Goal: Information Seeking & Learning: Learn about a topic

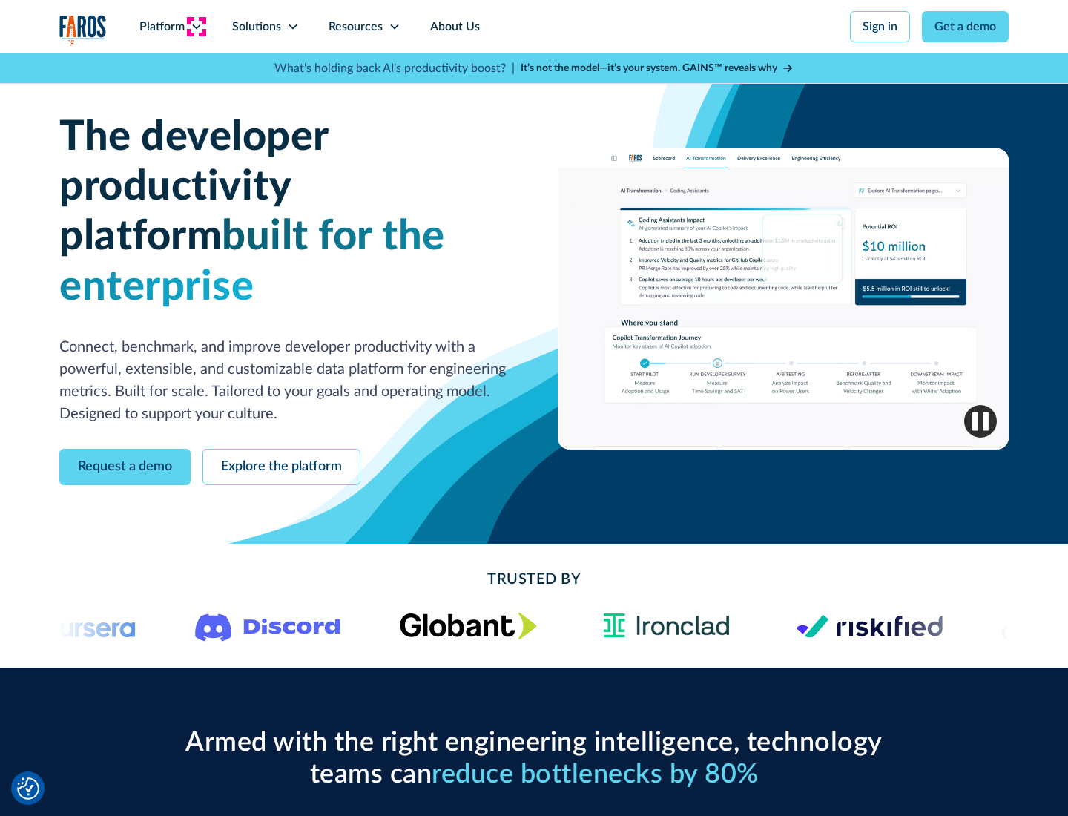
click at [196, 27] on icon at bounding box center [197, 27] width 12 height 12
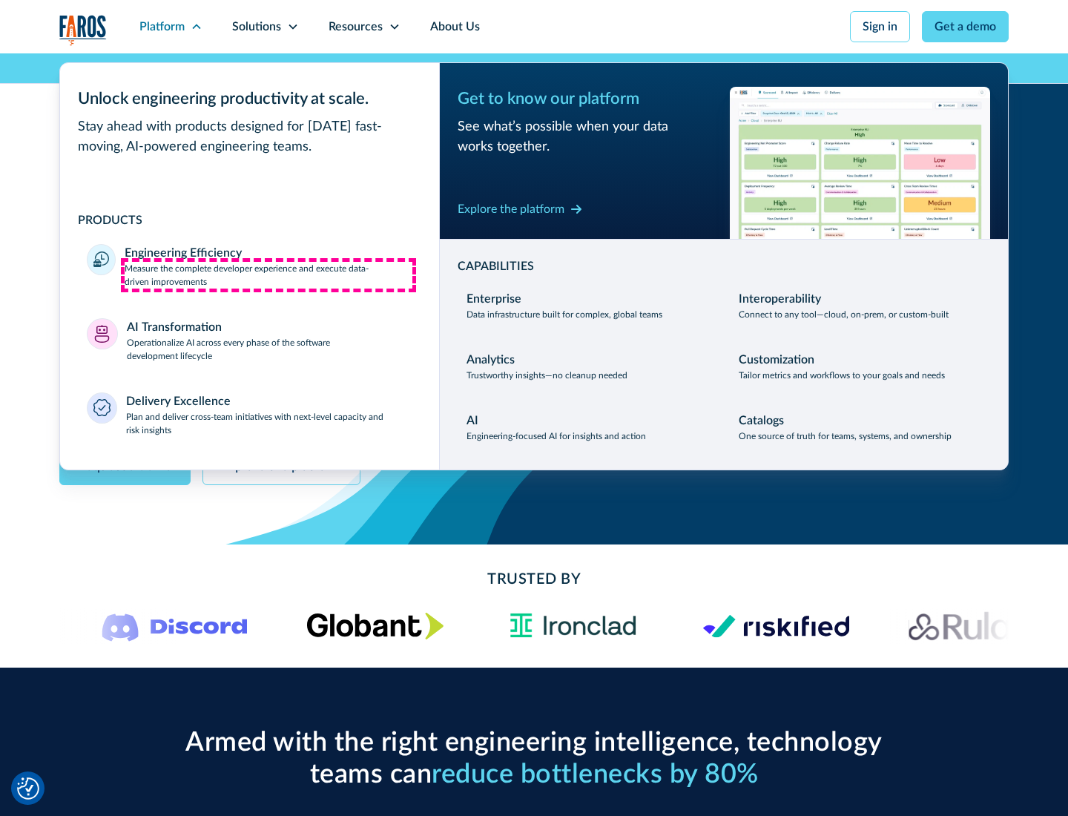
click at [269, 275] on p "Measure the complete developer experience and execute data-driven improvements" at bounding box center [269, 275] width 288 height 27
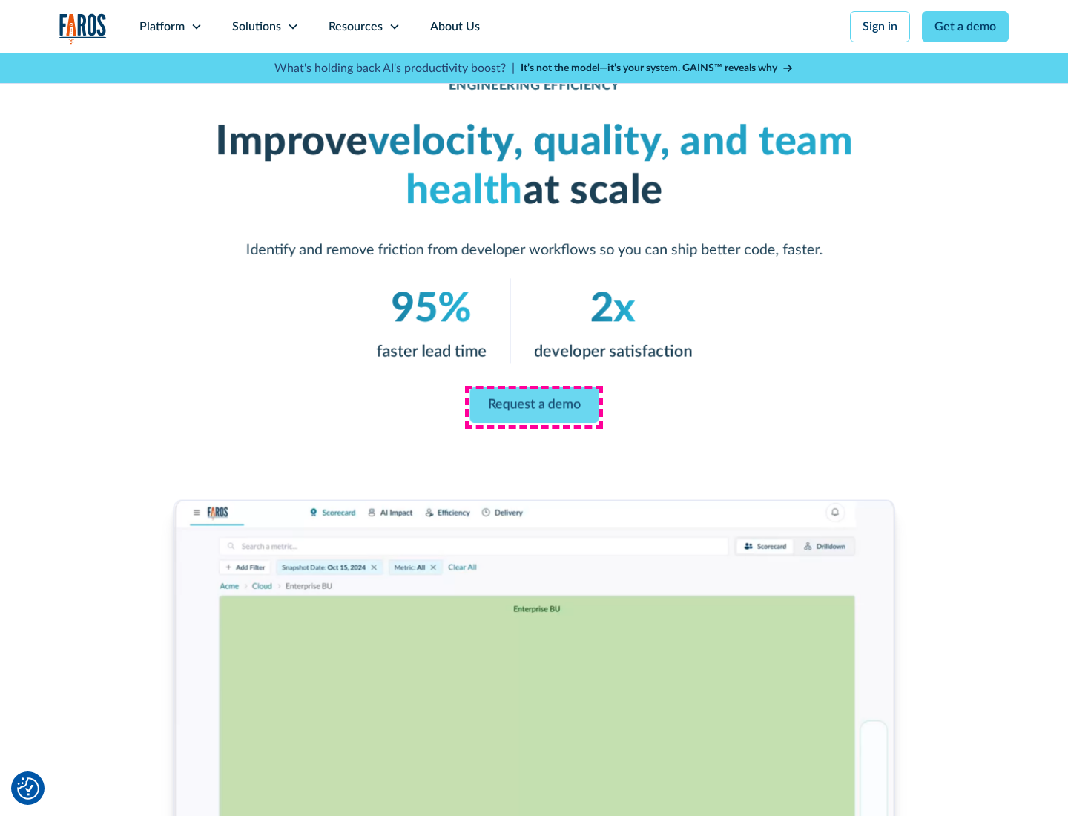
click at [534, 405] on link "Request a demo" at bounding box center [534, 405] width 129 height 36
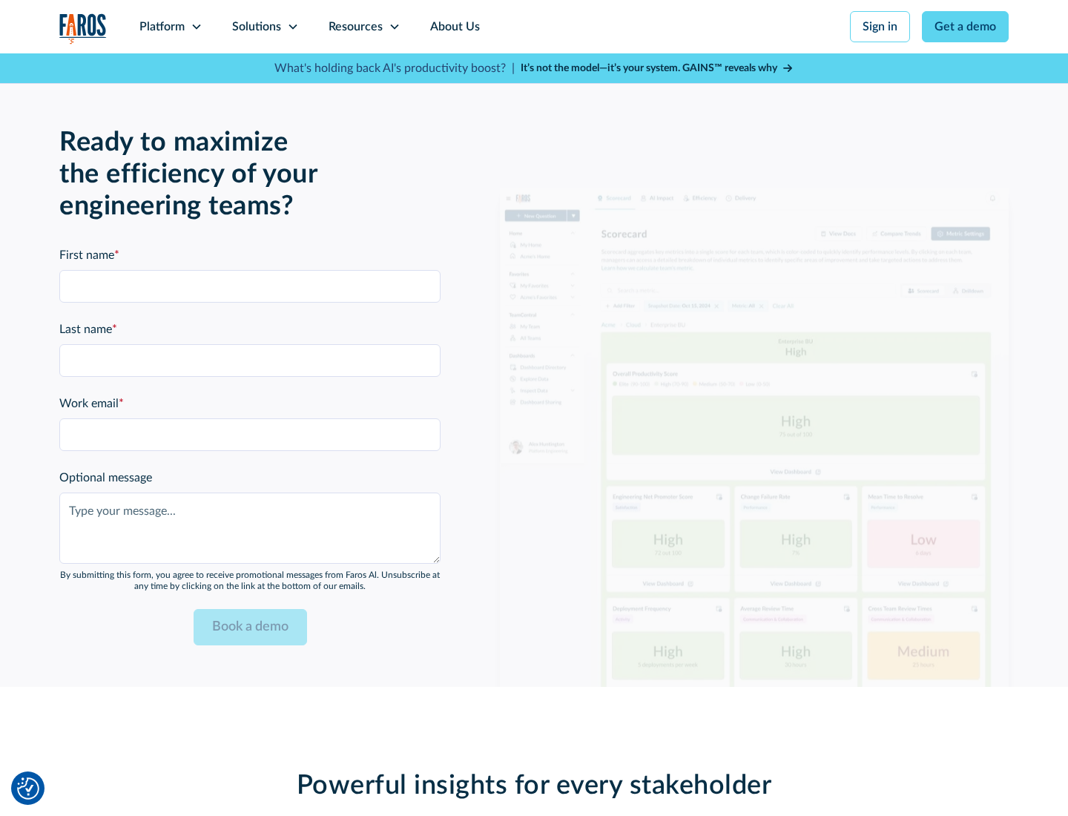
scroll to position [3255, 0]
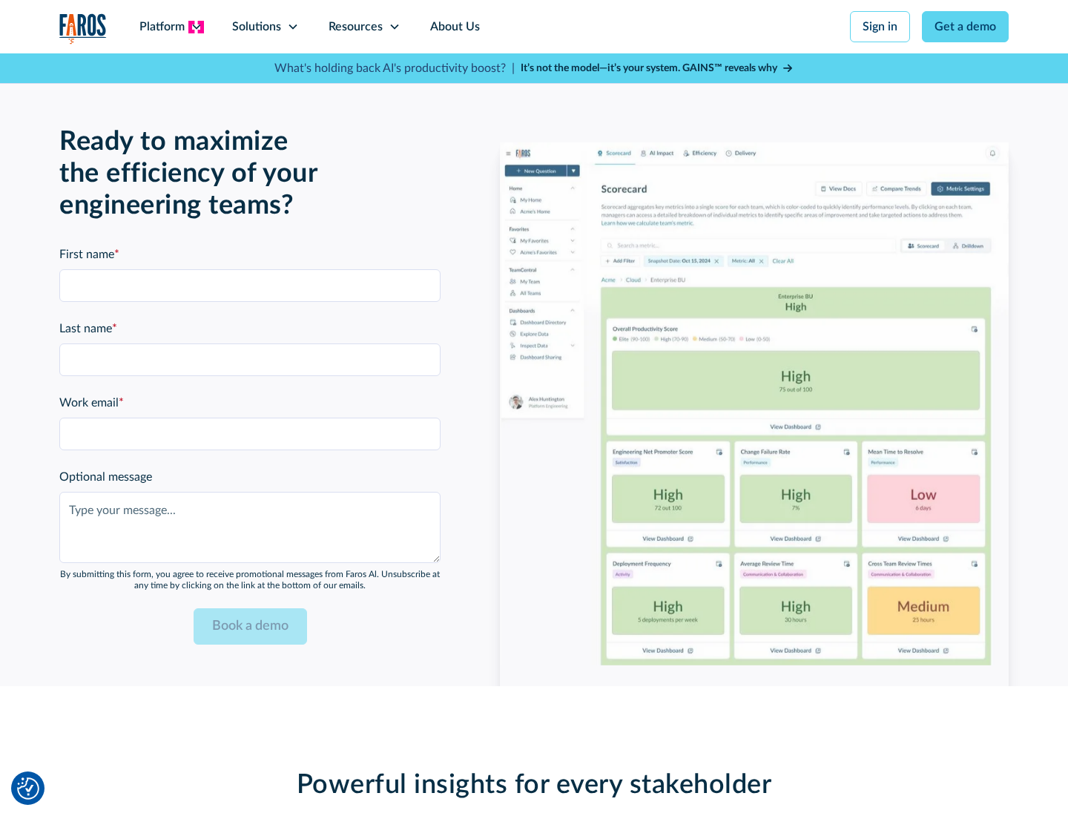
click at [196, 27] on icon at bounding box center [197, 27] width 12 height 12
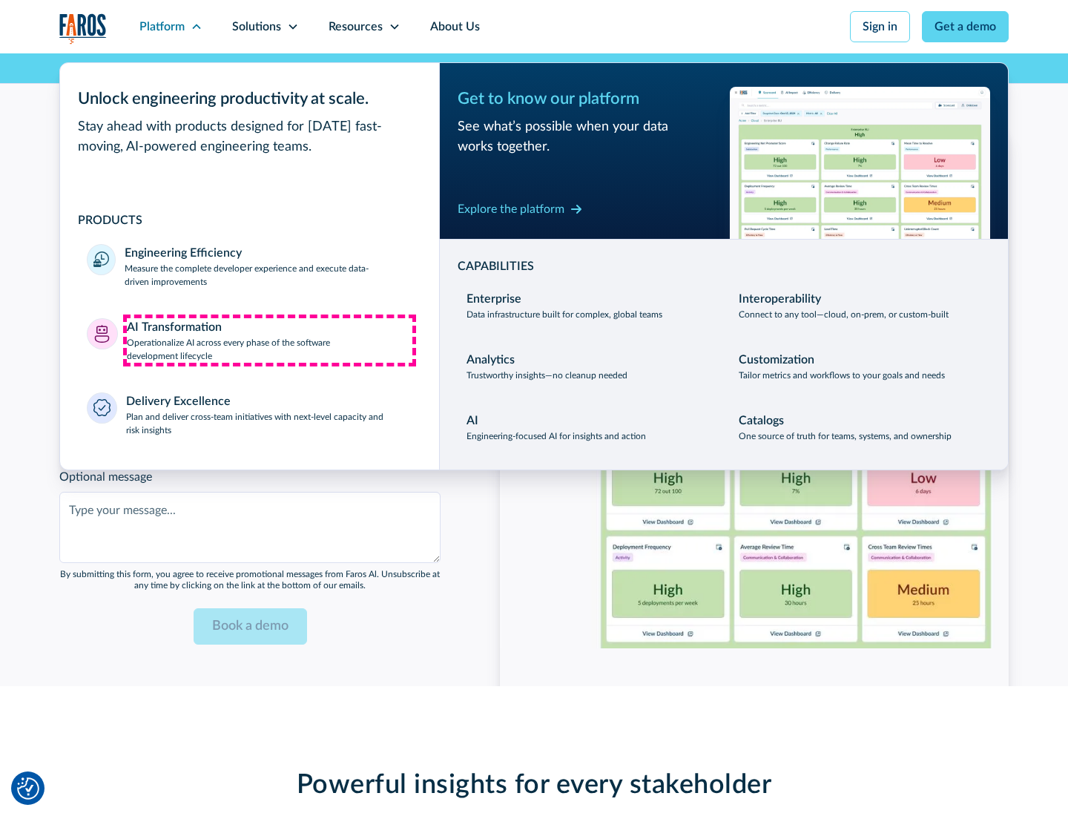
click at [269, 340] on p "Operationalize AI across every phase of the software development lifecycle" at bounding box center [270, 349] width 286 height 27
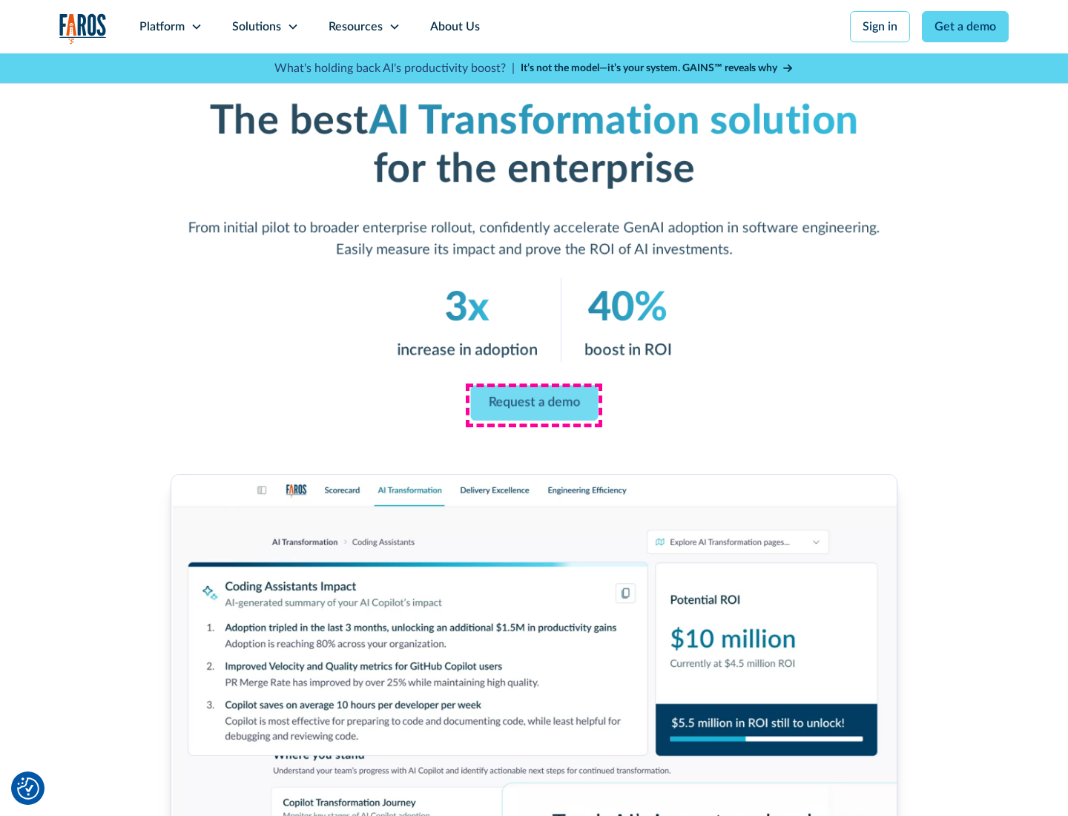
click at [534, 403] on link "Request a demo" at bounding box center [534, 404] width 128 height 36
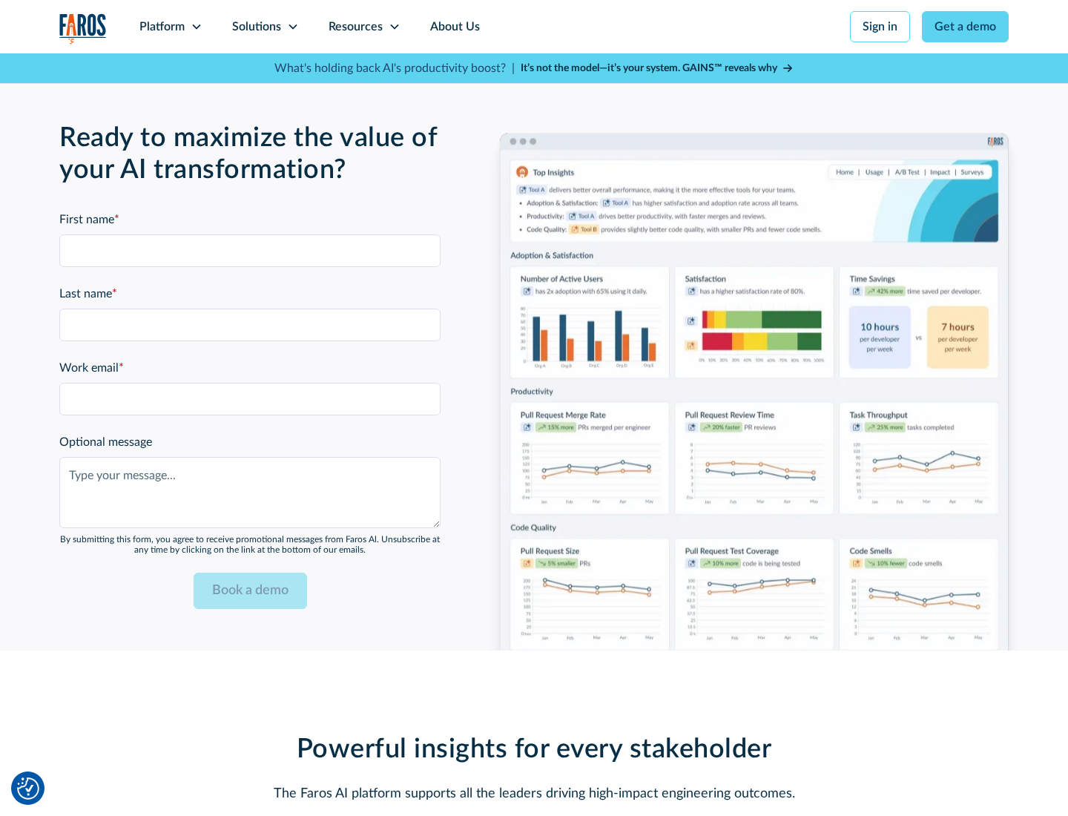
click at [171, 27] on div "Platform" at bounding box center [161, 27] width 45 height 18
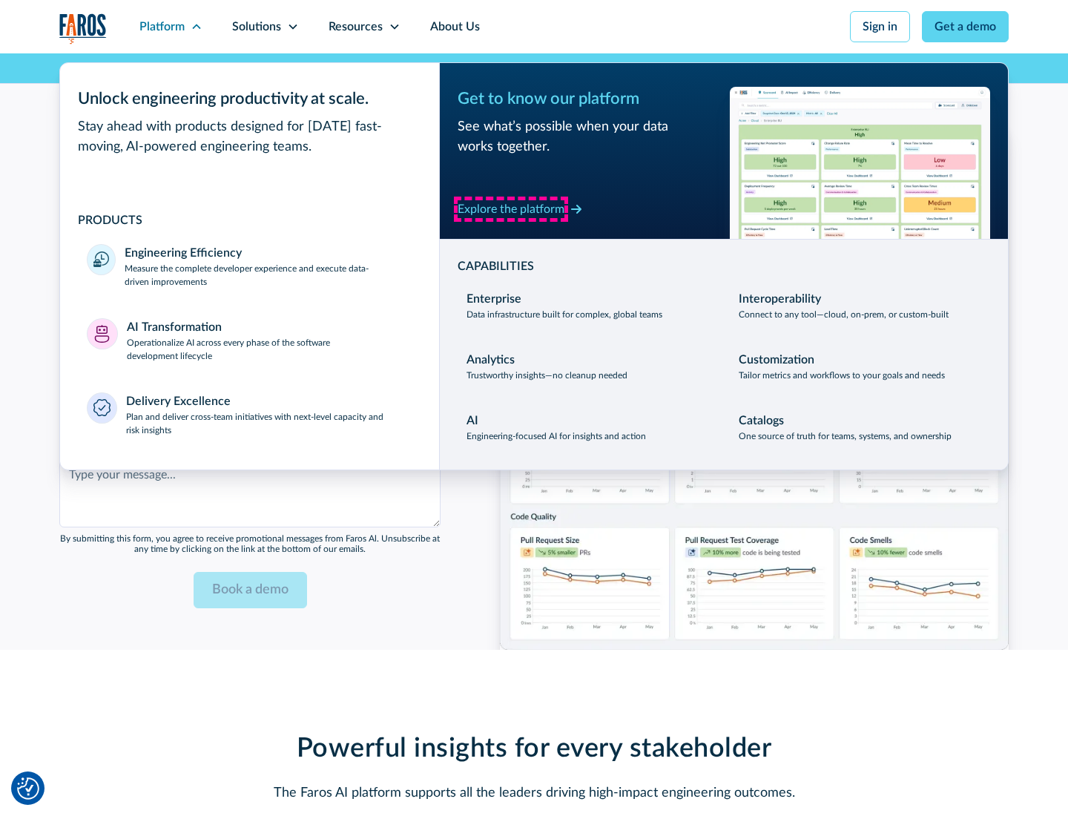
click at [511, 208] on div "Explore the platform" at bounding box center [511, 209] width 107 height 18
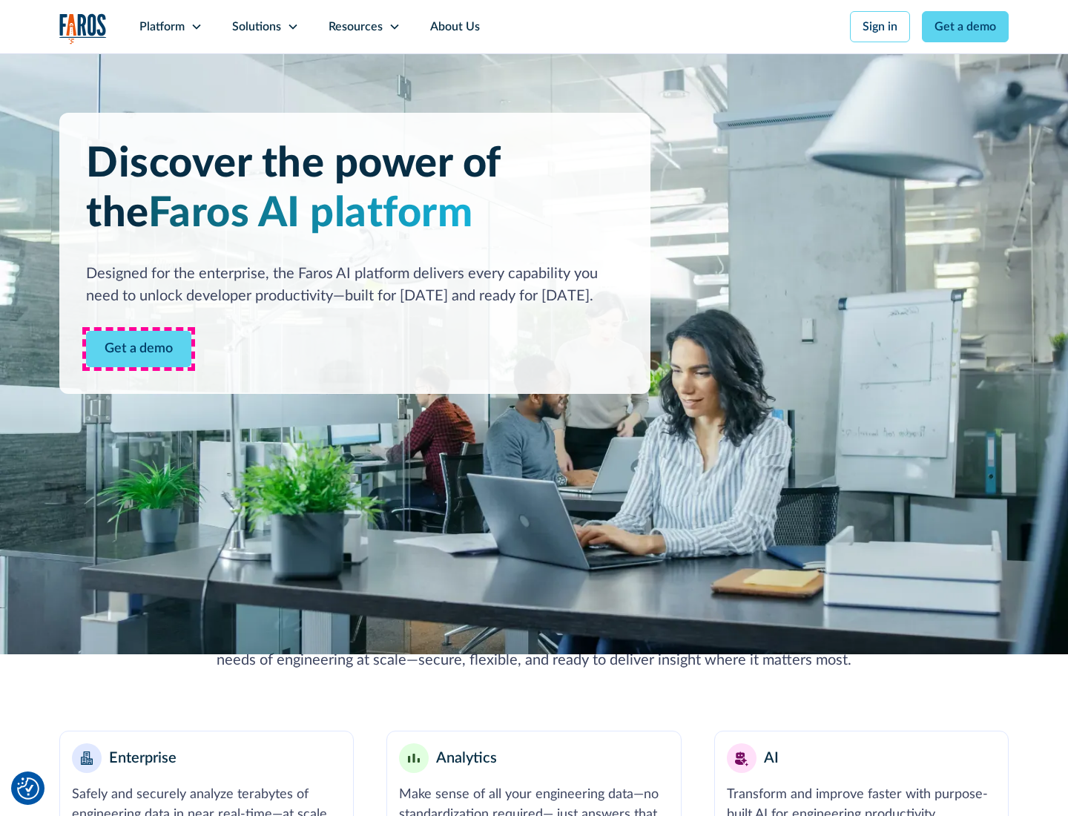
click at [139, 349] on link "Get a demo" at bounding box center [138, 349] width 105 height 36
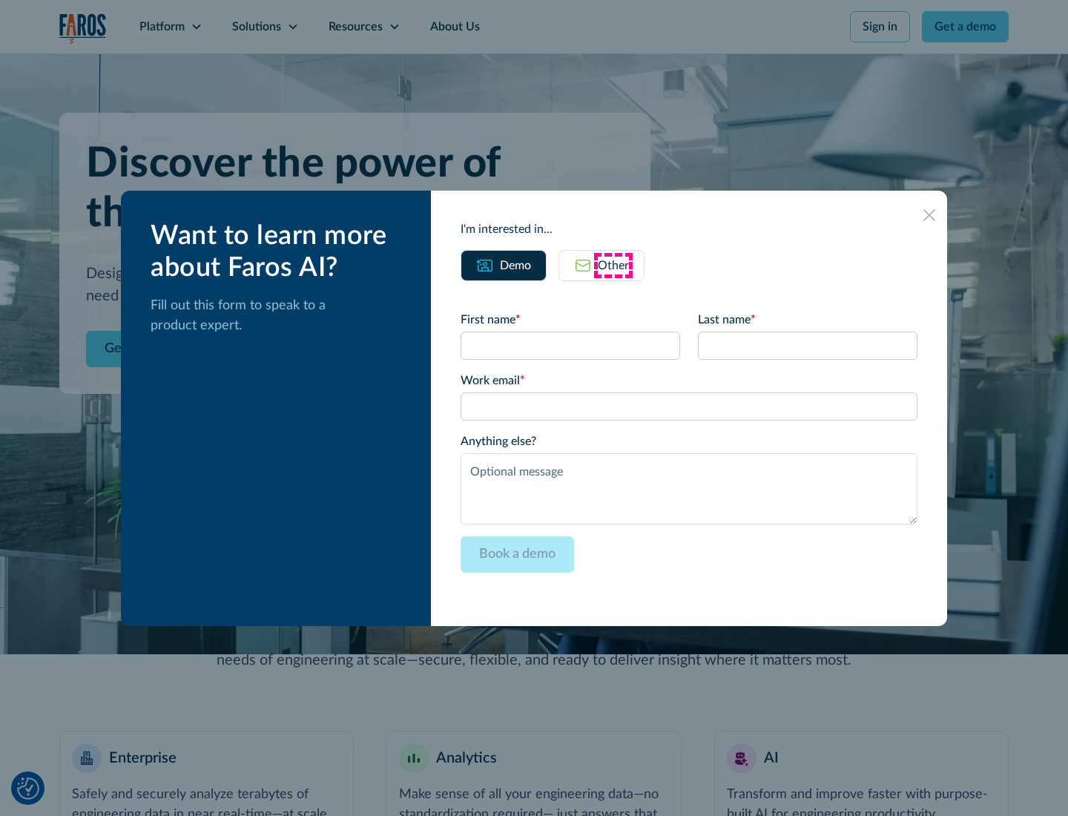
click at [614, 265] on div "Other" at bounding box center [613, 266] width 31 height 18
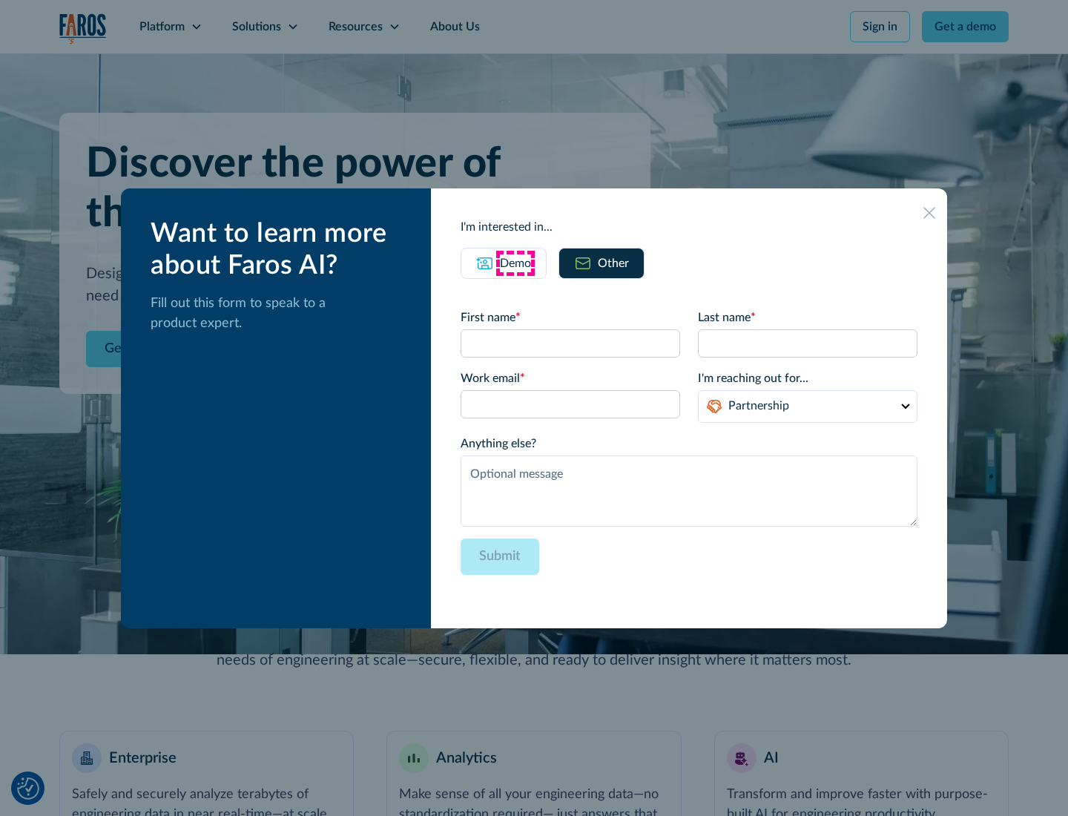
click at [516, 263] on div "Demo" at bounding box center [515, 263] width 31 height 18
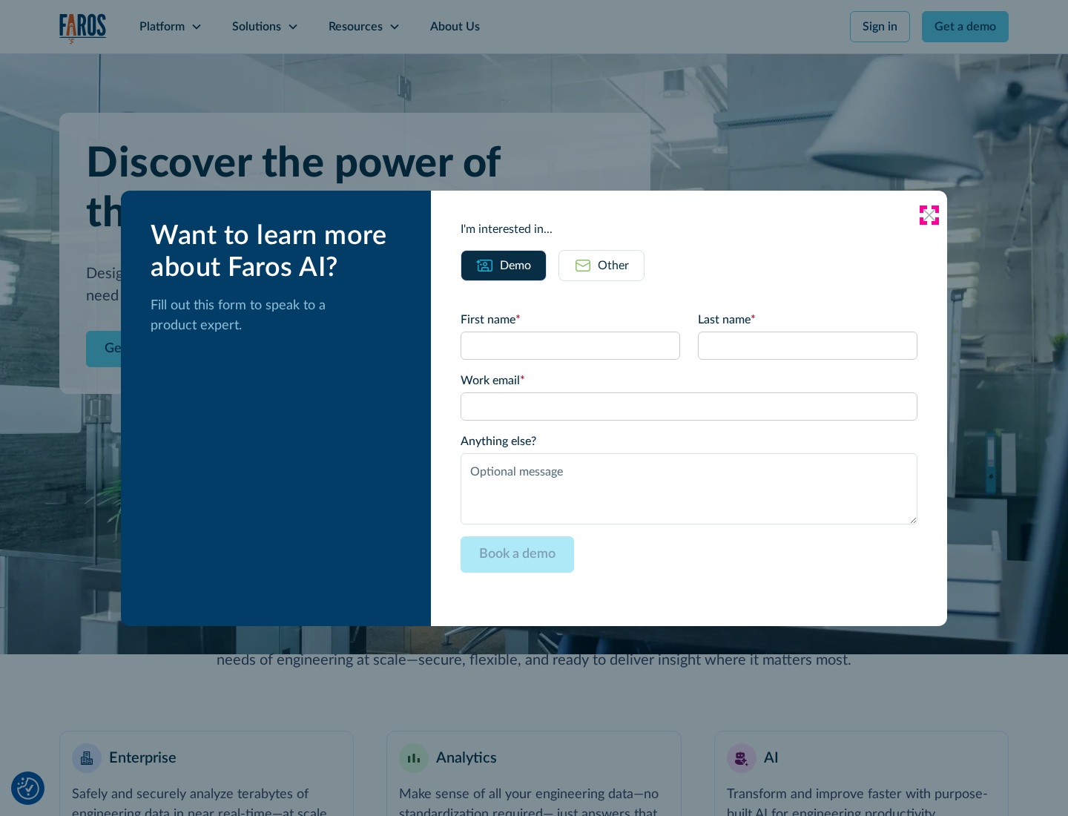
click at [930, 214] on icon at bounding box center [930, 215] width 12 height 12
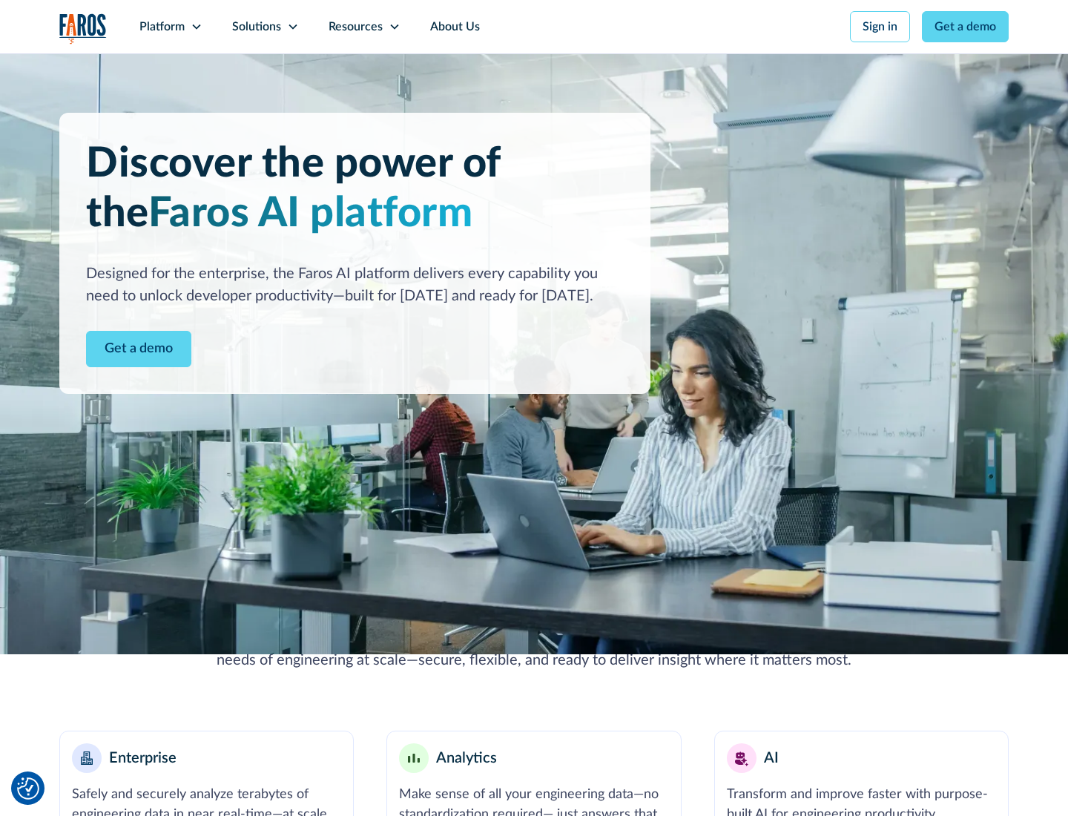
click at [196, 27] on icon at bounding box center [197, 27] width 12 height 12
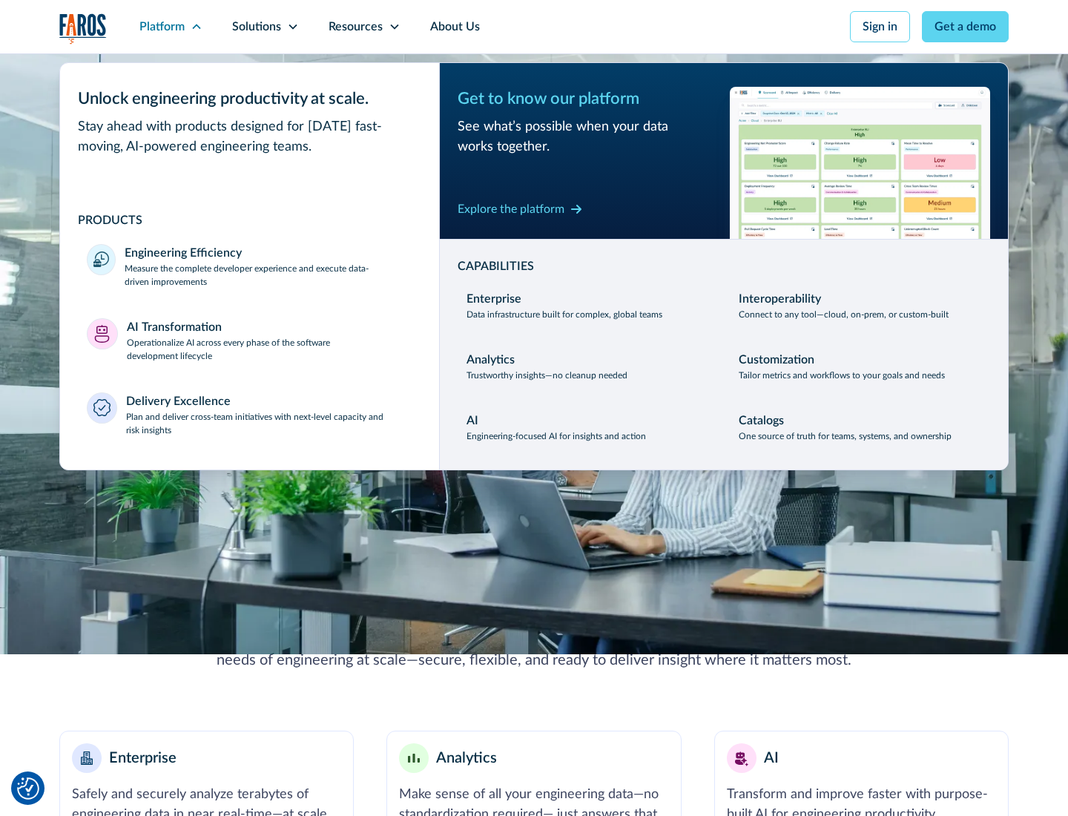
click at [269, 423] on p "Plan and deliver cross-team initiatives with next-level capacity and risk insig…" at bounding box center [269, 423] width 287 height 27
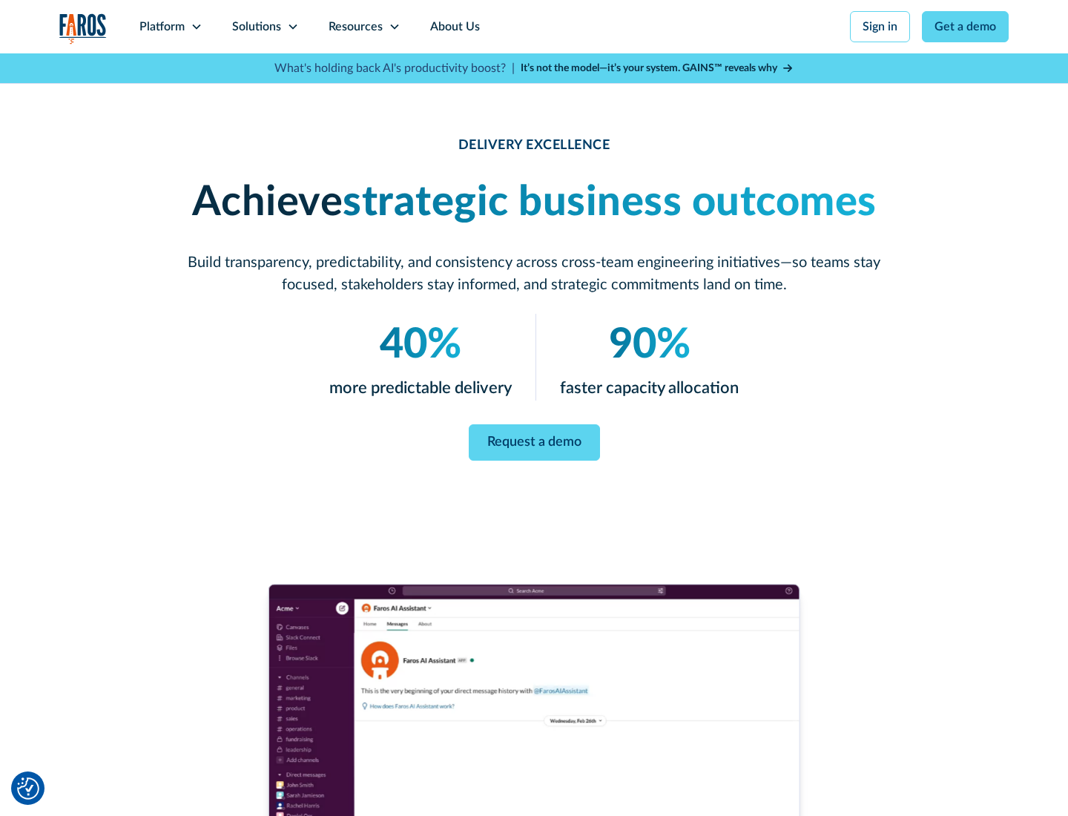
click at [292, 27] on icon at bounding box center [293, 27] width 12 height 12
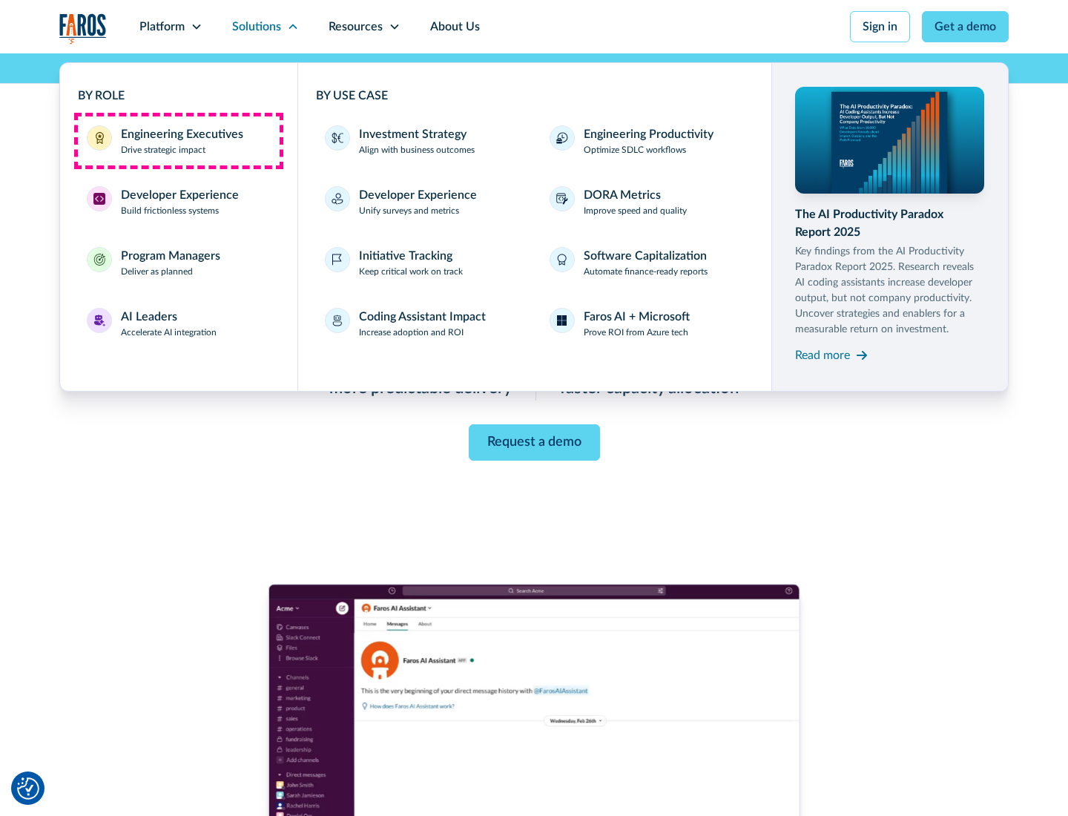
click at [178, 141] on div "Engineering Executives" at bounding box center [182, 134] width 122 height 18
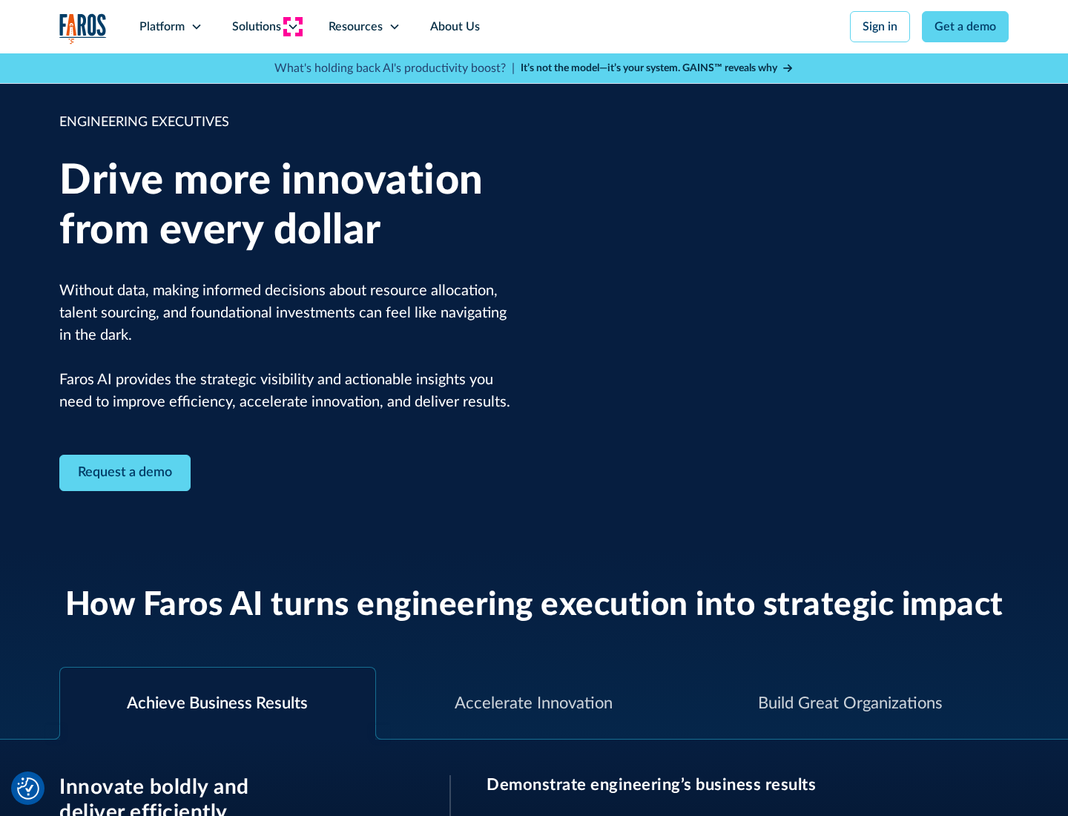
click at [292, 27] on icon at bounding box center [293, 27] width 12 height 12
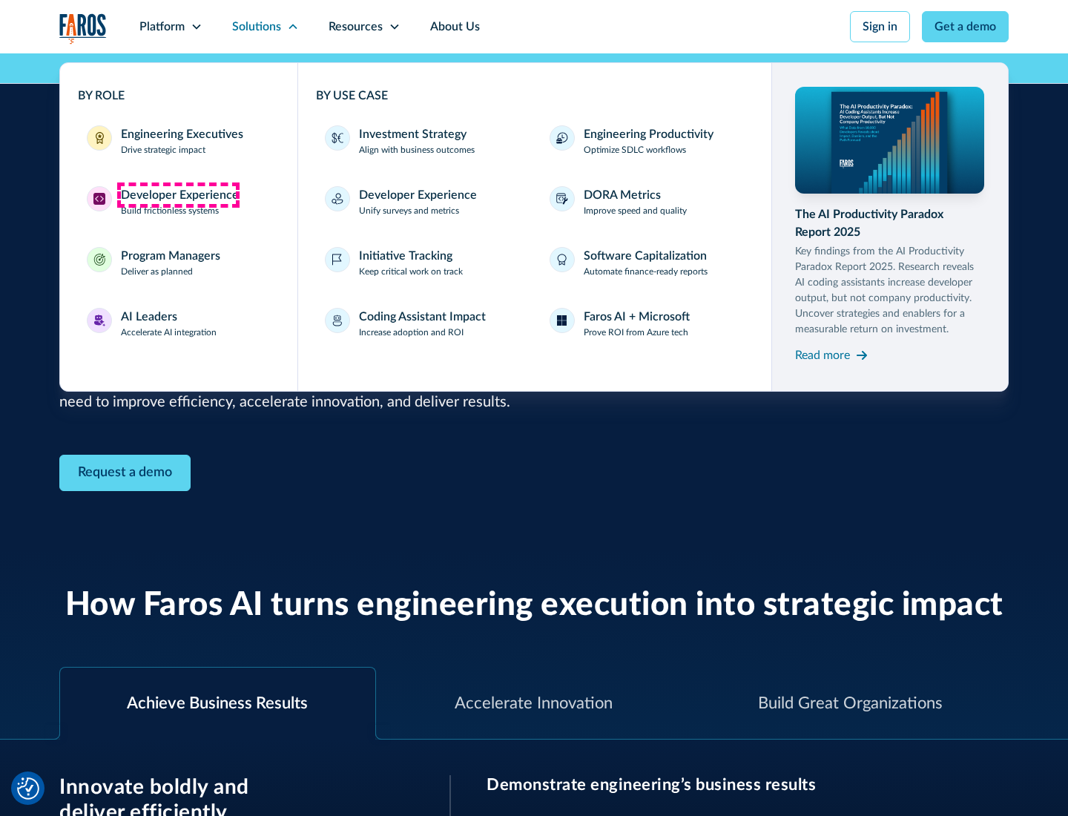
click at [178, 195] on div "Developer Experience" at bounding box center [180, 195] width 118 height 18
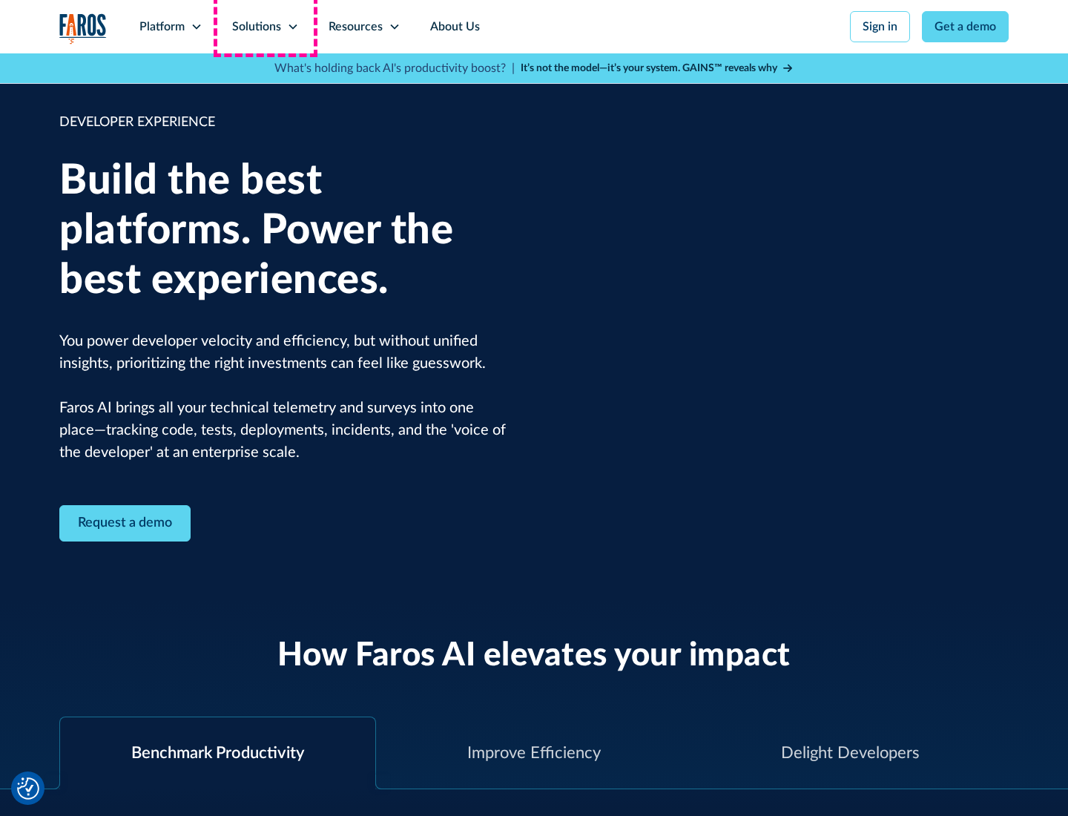
click at [265, 27] on div "Solutions" at bounding box center [256, 27] width 49 height 18
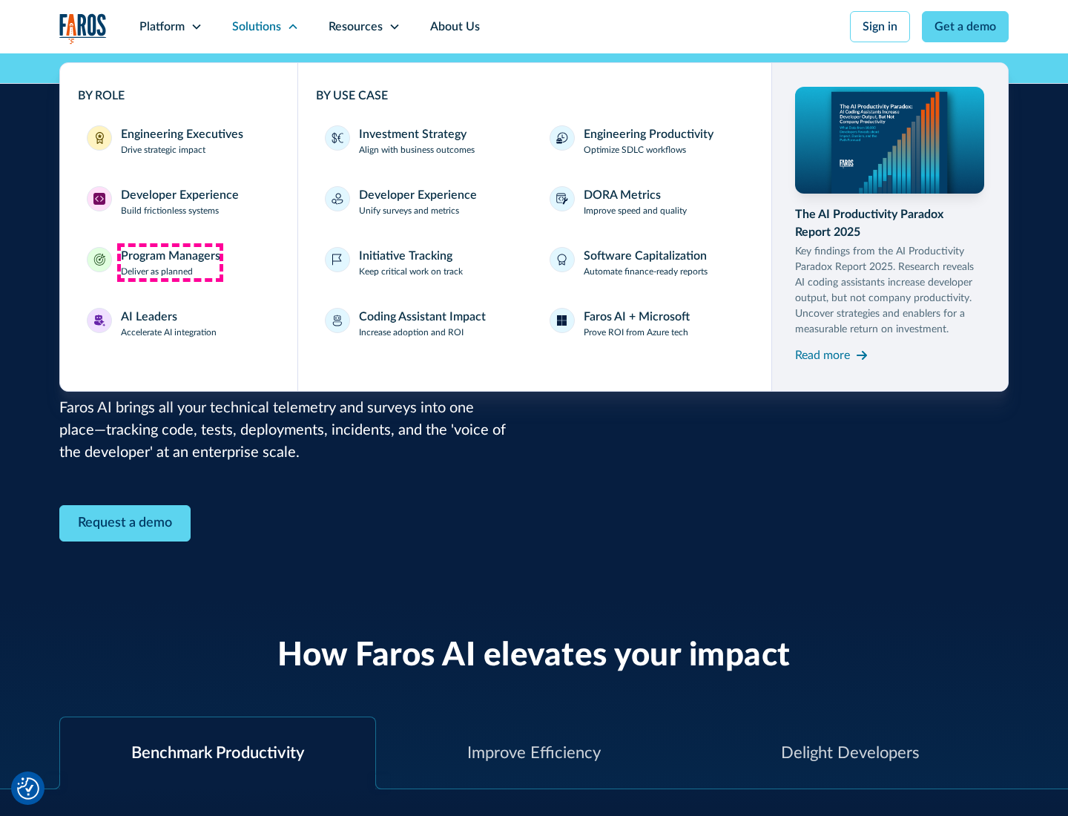
click at [170, 263] on div "Program Managers" at bounding box center [170, 256] width 99 height 18
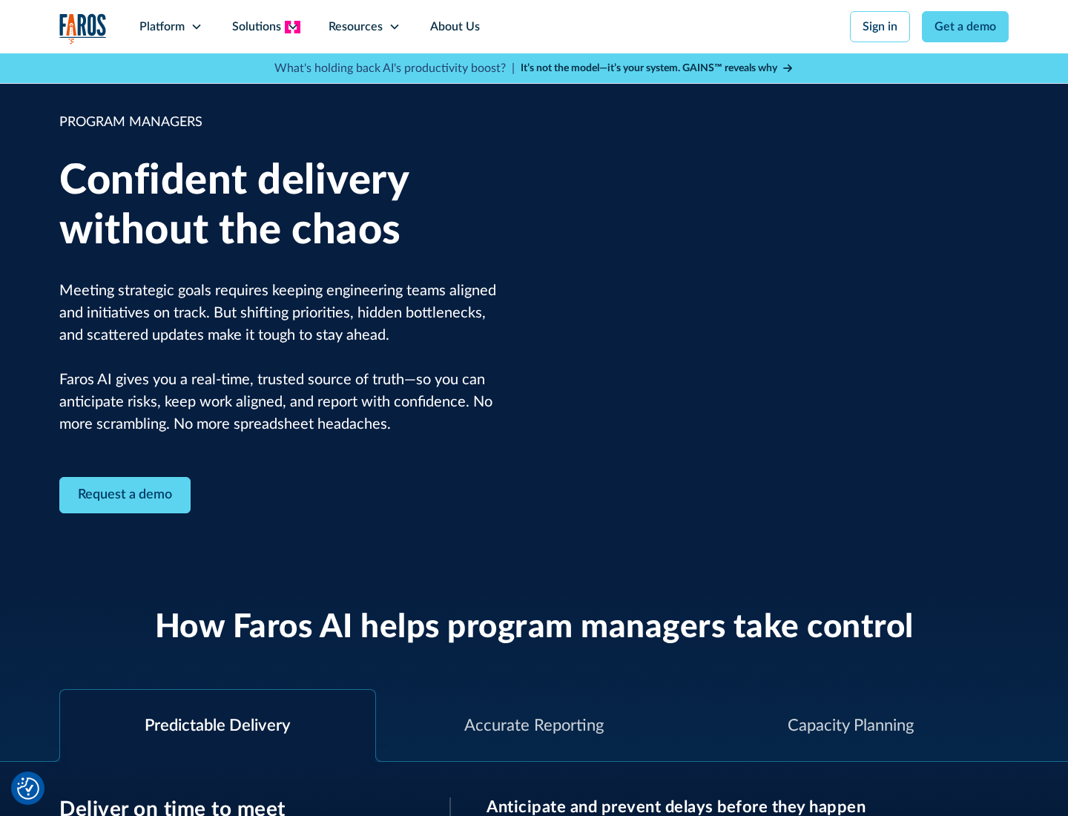
click at [292, 27] on icon at bounding box center [293, 27] width 12 height 12
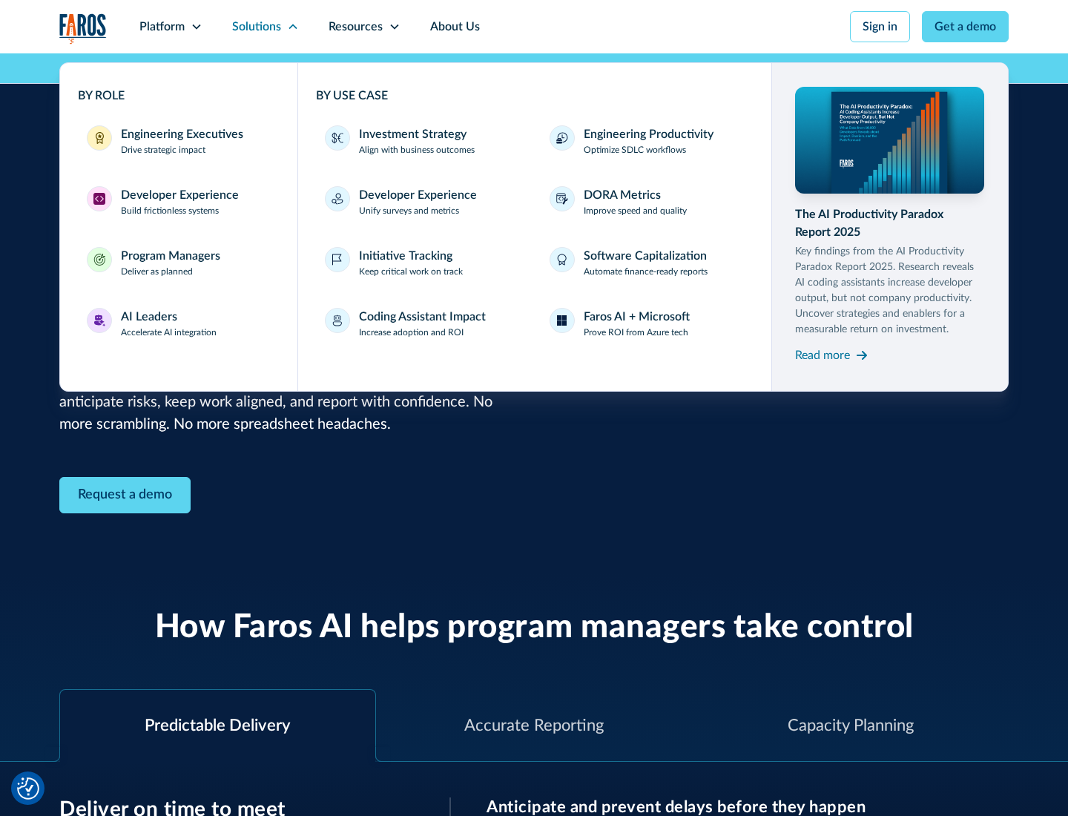
click at [169, 323] on div "AI Leaders" at bounding box center [149, 317] width 56 height 18
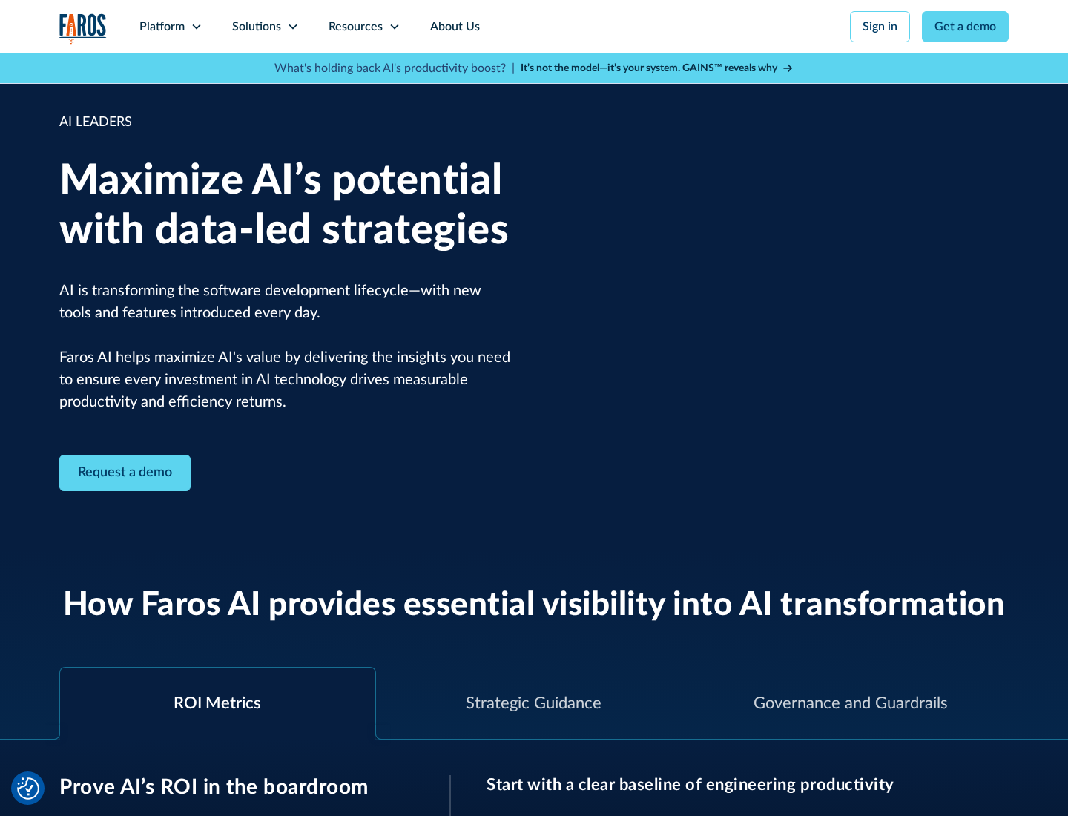
click at [292, 27] on icon at bounding box center [293, 27] width 12 height 12
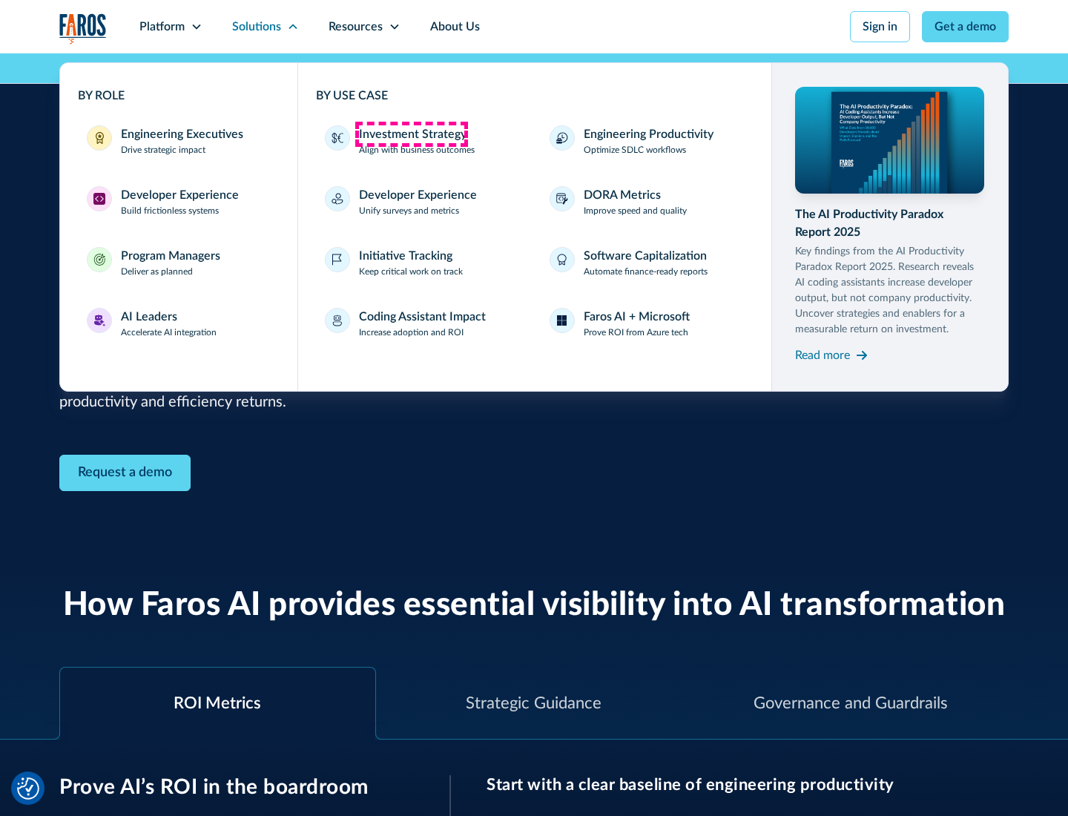
click at [411, 134] on div "Investment Strategy" at bounding box center [413, 134] width 108 height 18
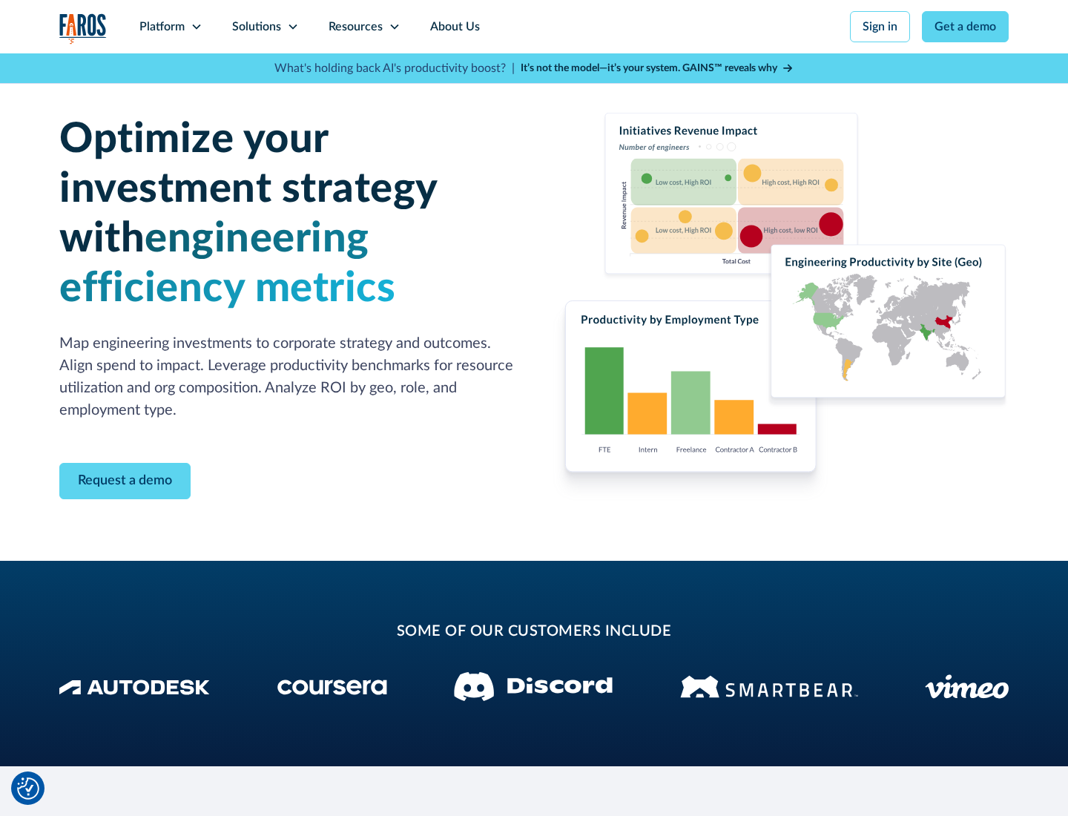
click at [292, 27] on icon at bounding box center [293, 27] width 12 height 12
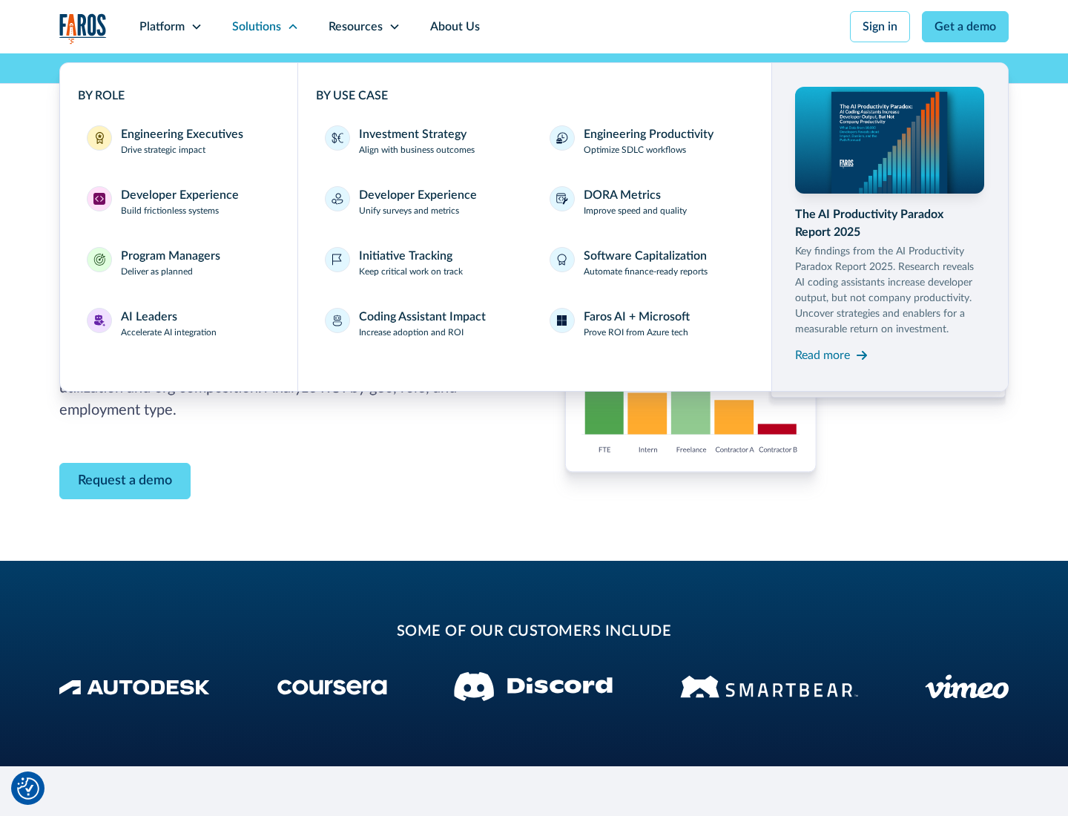
click at [636, 332] on p "Prove ROI from Azure tech" at bounding box center [636, 332] width 105 height 13
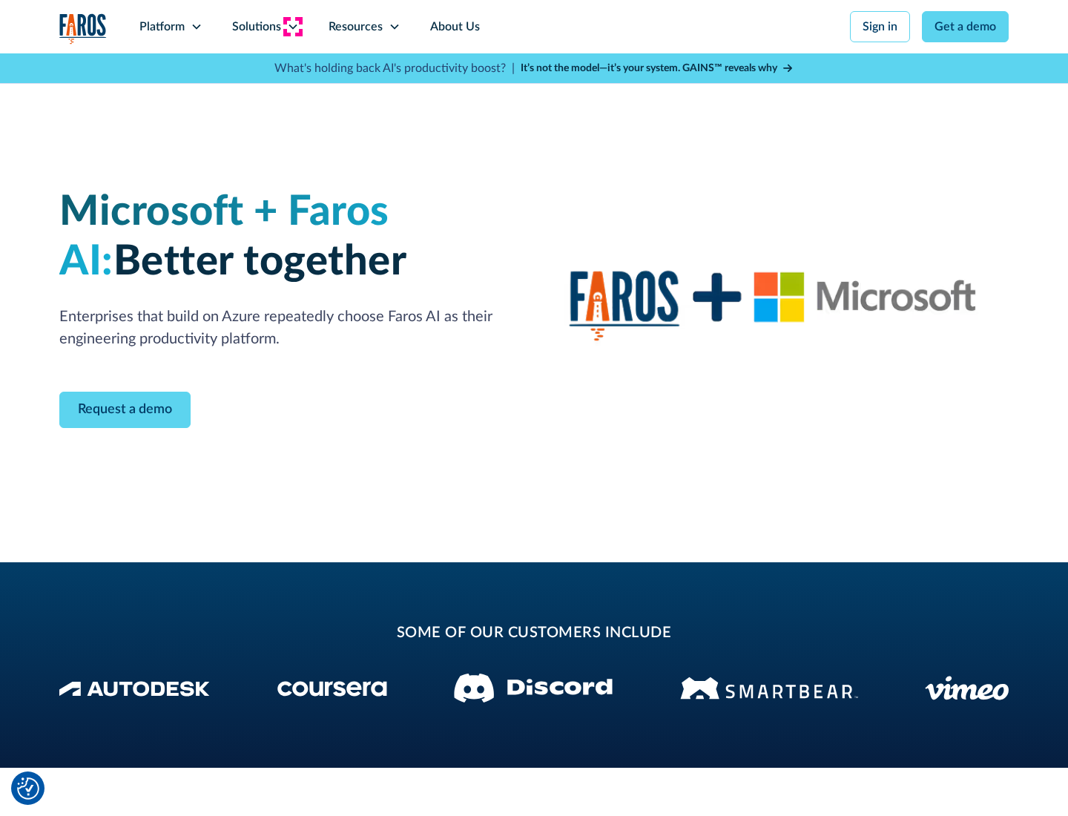
click at [292, 27] on icon at bounding box center [293, 27] width 12 height 12
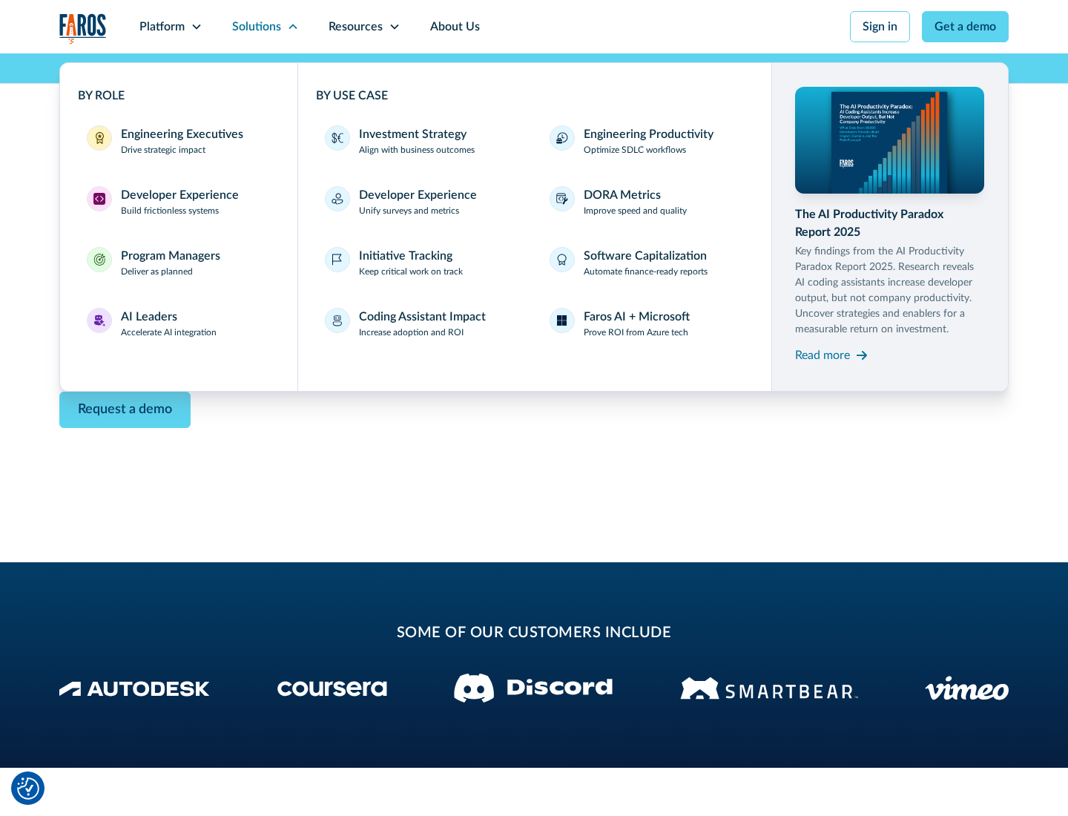
click at [823, 355] on div "Read more" at bounding box center [822, 355] width 55 height 18
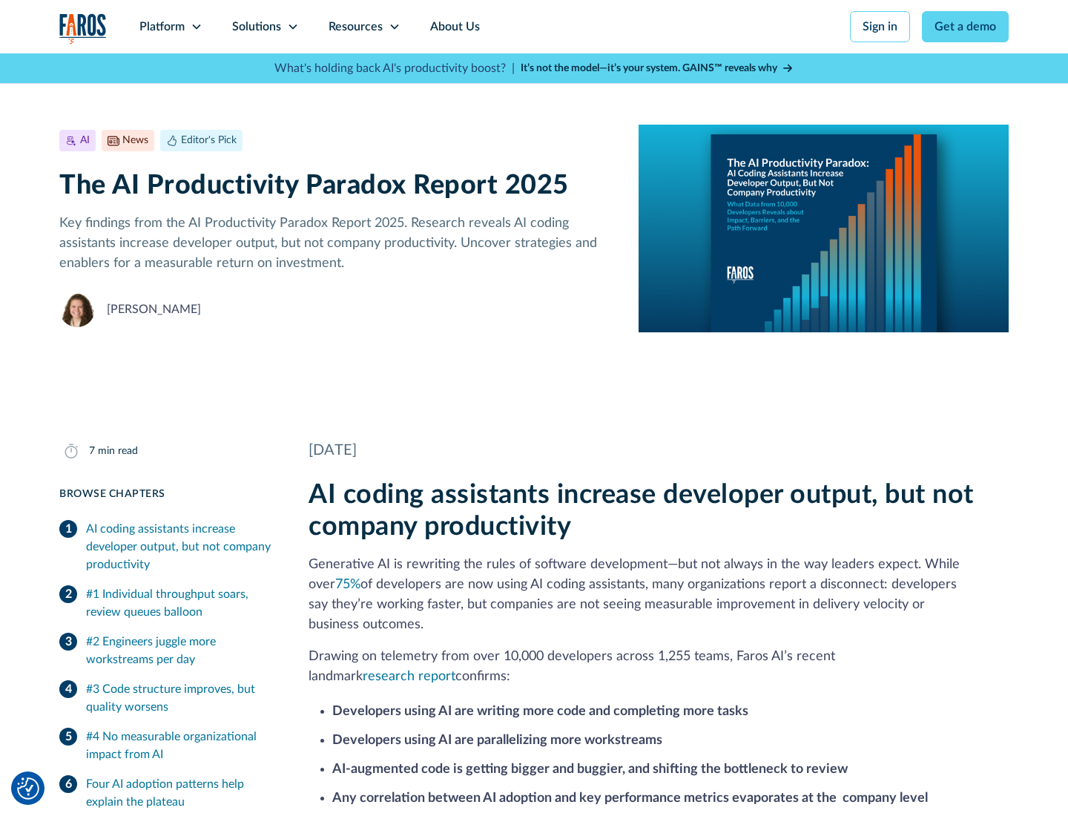
click at [393, 27] on icon at bounding box center [395, 27] width 12 height 12
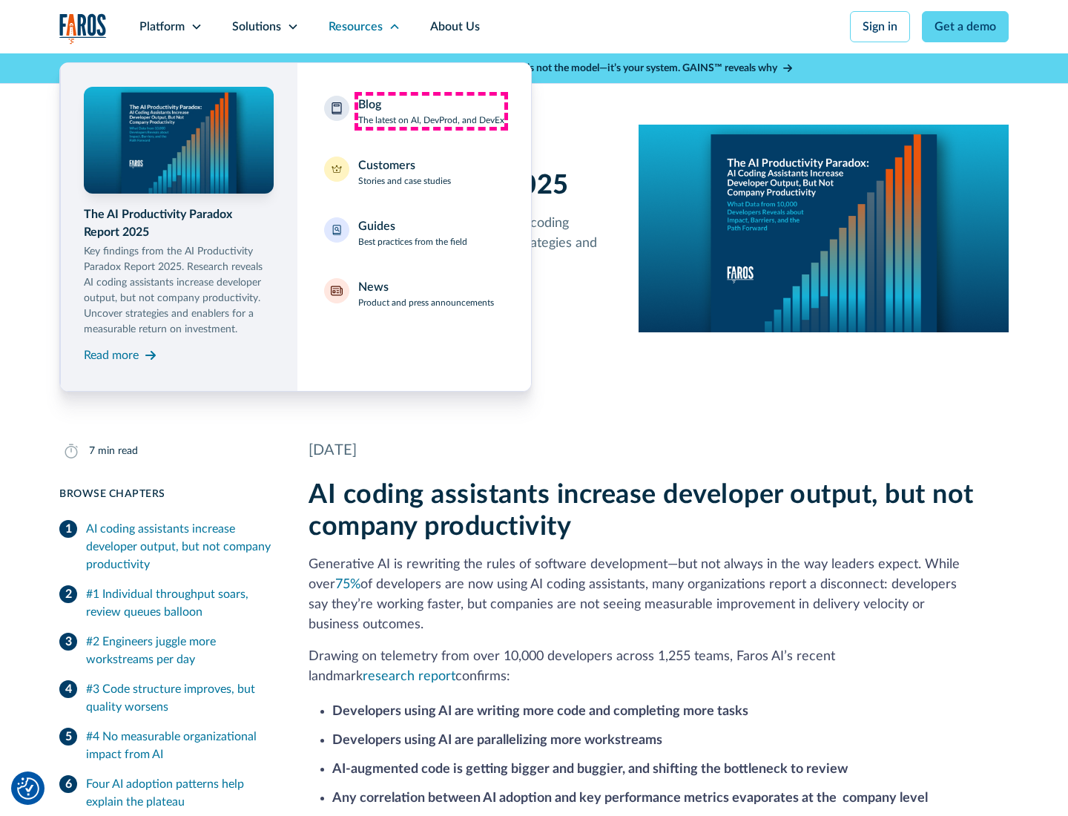
click at [431, 111] on div "Blog The latest on AI, DevProd, and DevEx" at bounding box center [431, 111] width 146 height 31
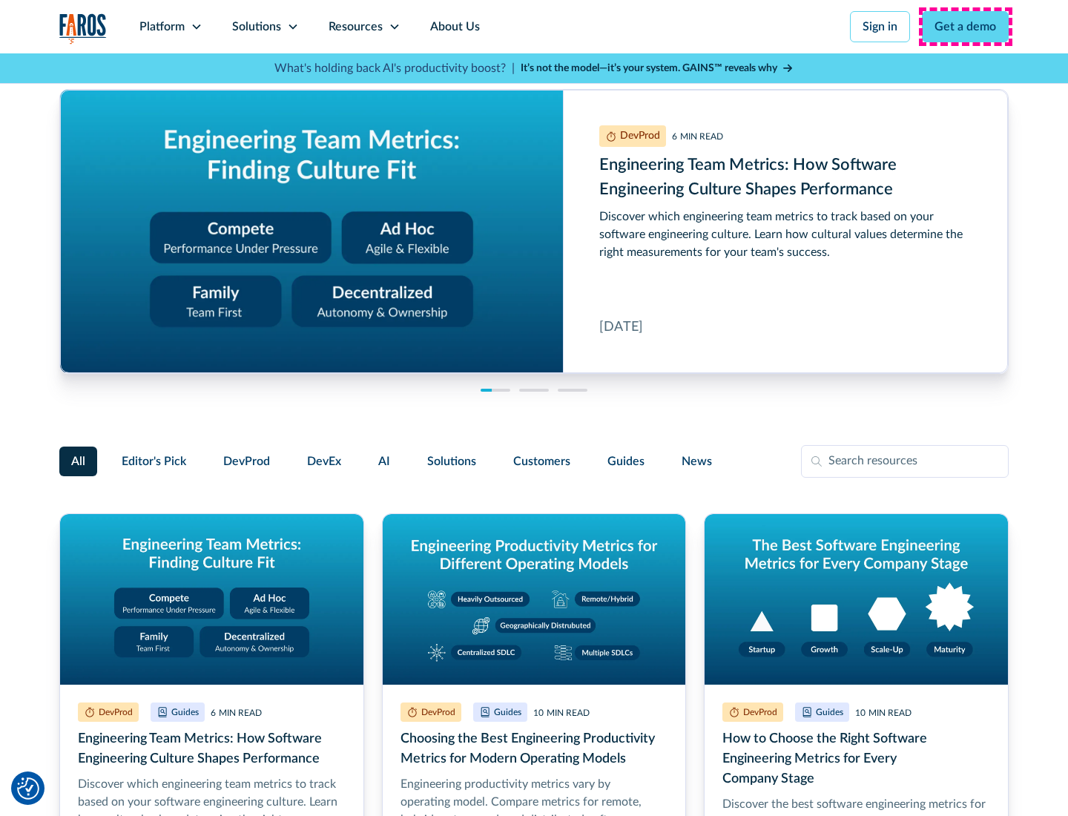
click at [966, 27] on link "Get a demo" at bounding box center [965, 26] width 87 height 31
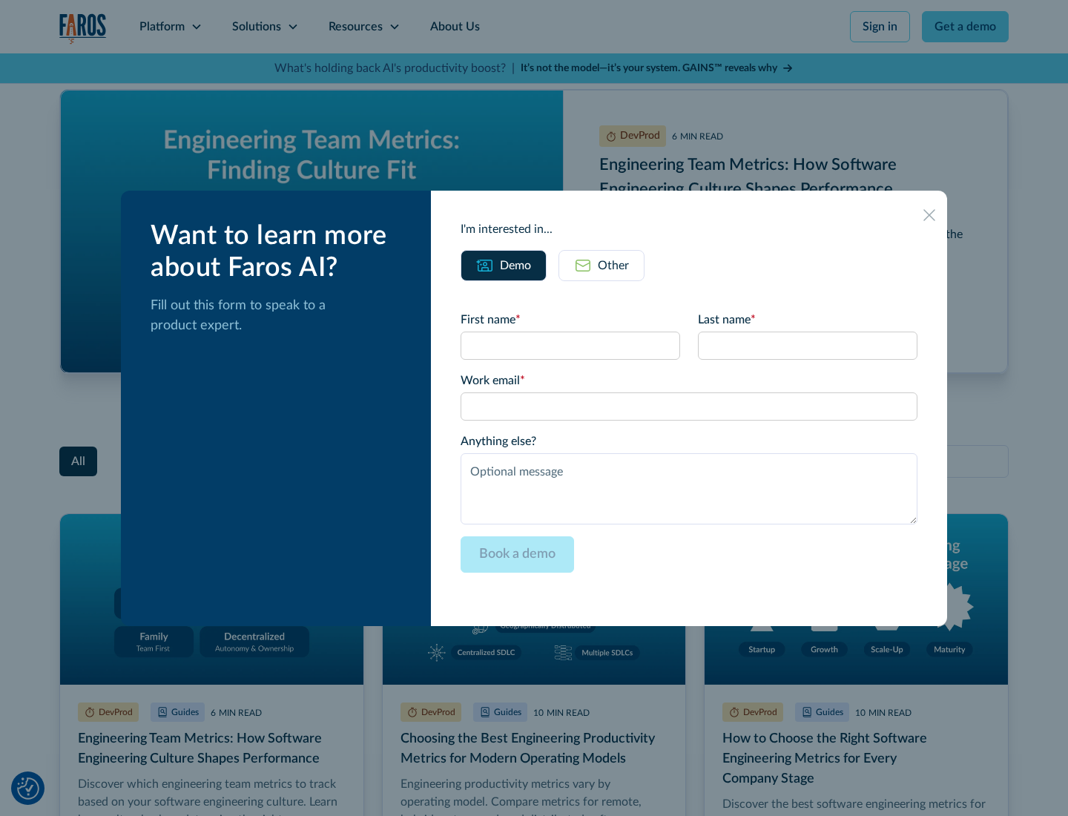
click at [602, 265] on div "Other" at bounding box center [613, 266] width 31 height 18
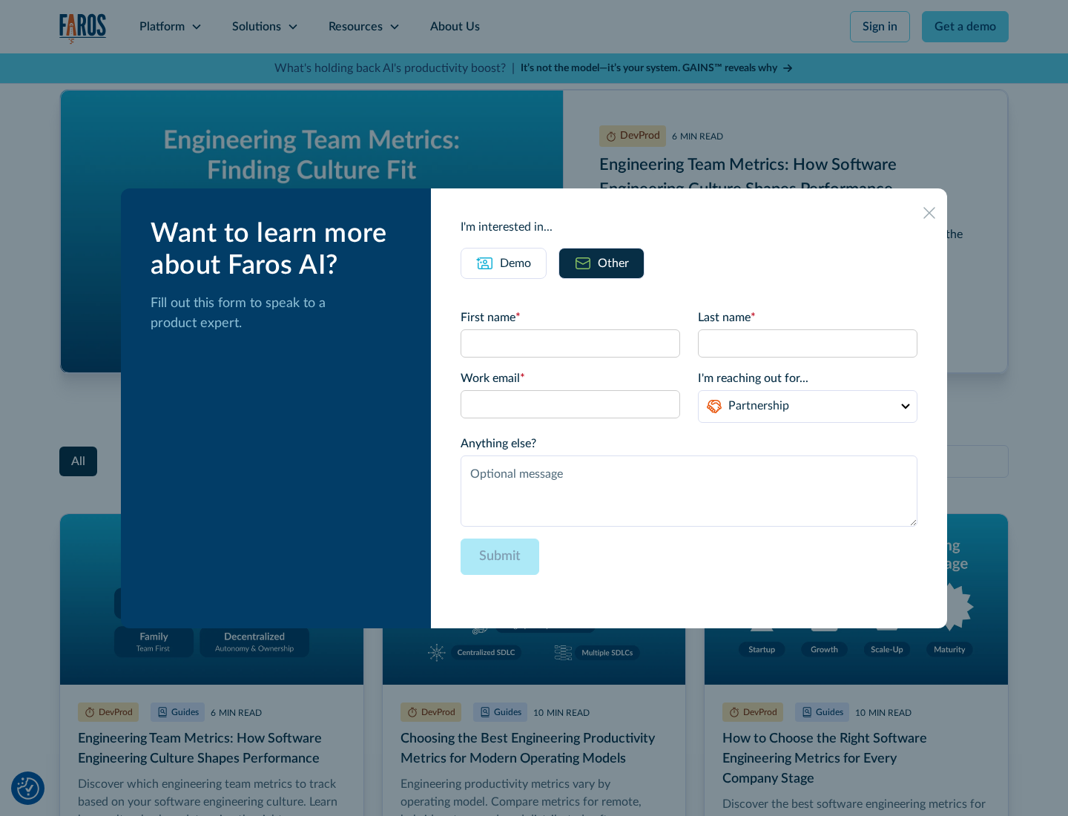
click at [930, 212] on icon at bounding box center [930, 213] width 12 height 12
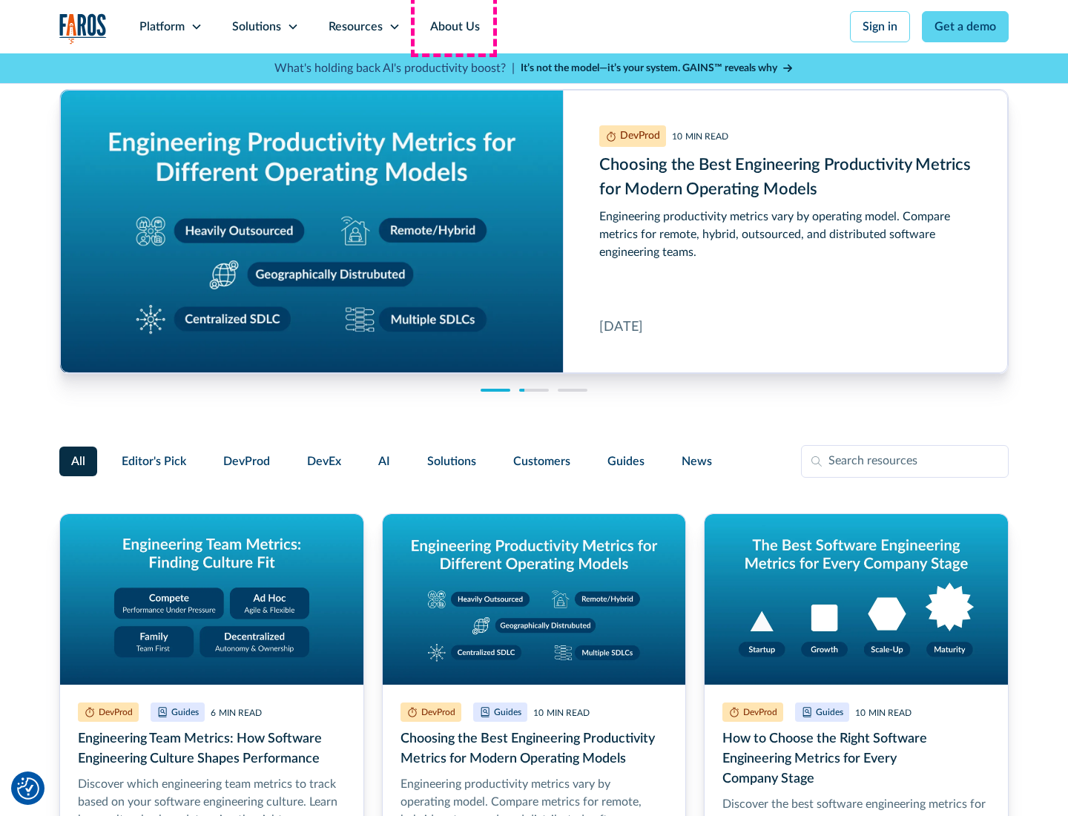
click at [453, 27] on link "About Us" at bounding box center [454, 26] width 79 height 53
